Goal: Find specific page/section: Find specific page/section

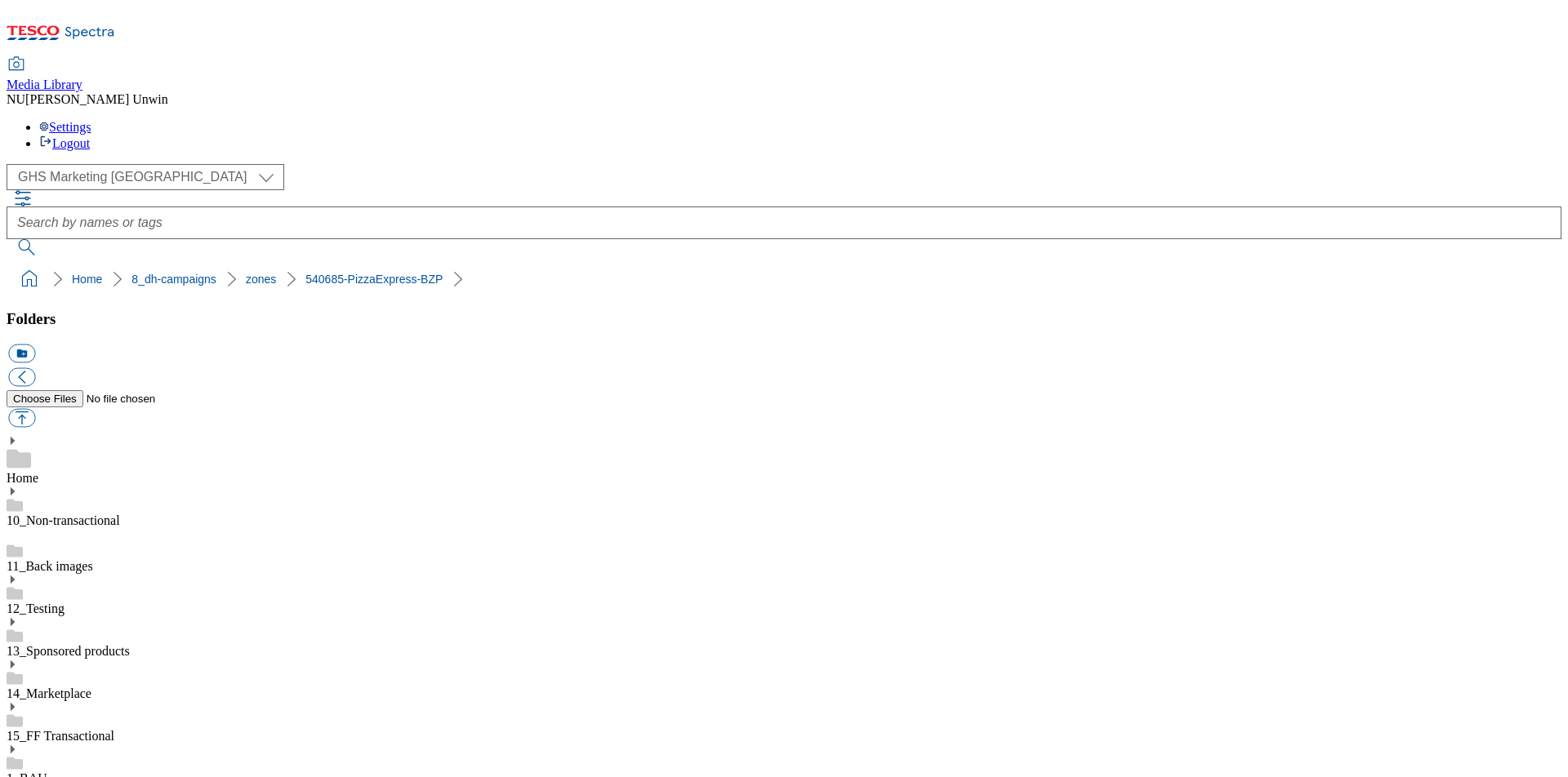
scroll to position [1627, 0]
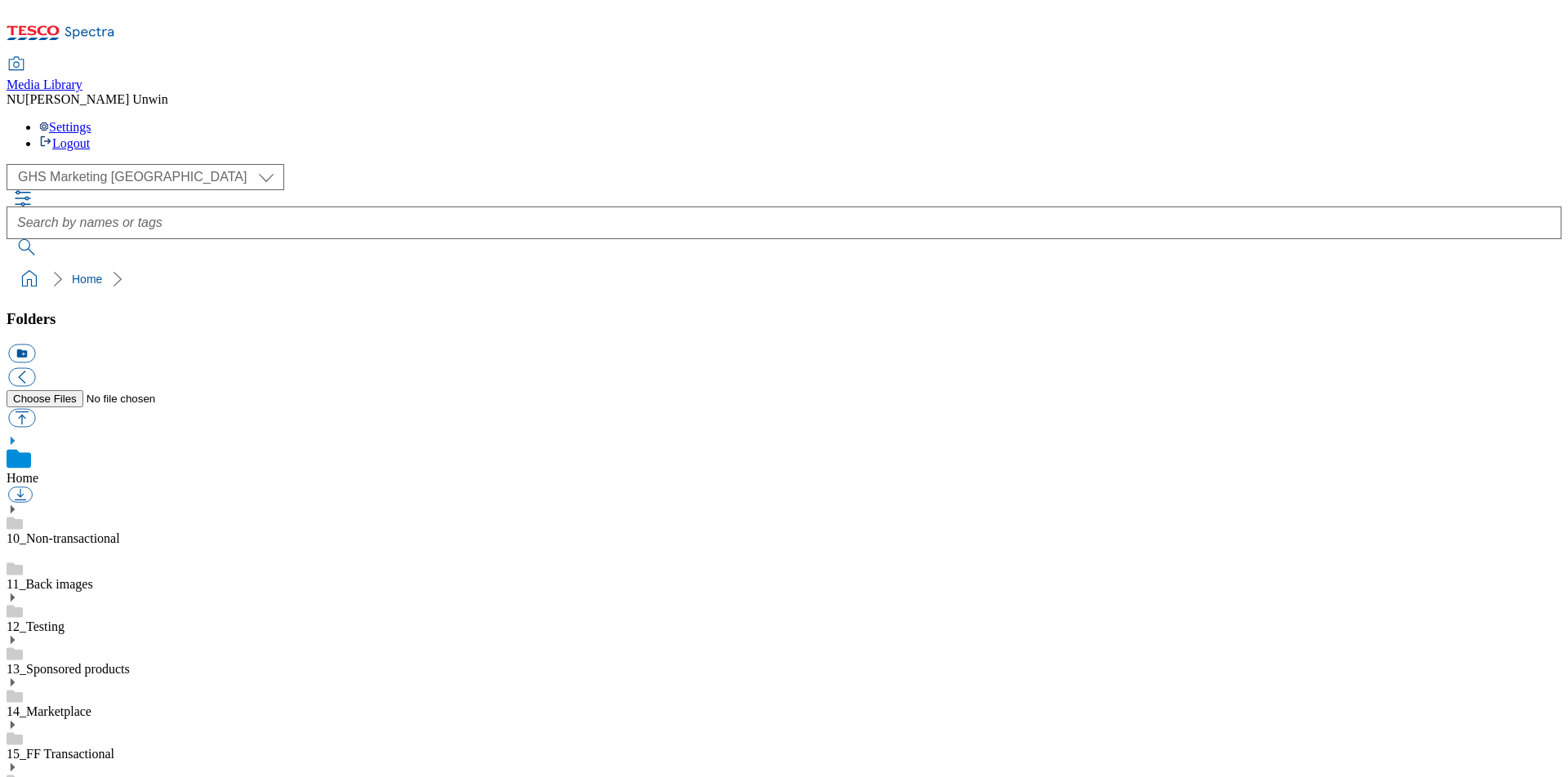
scroll to position [120, 0]
